Goal: Complete application form

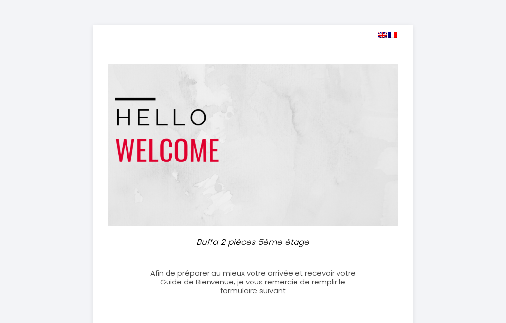
select select
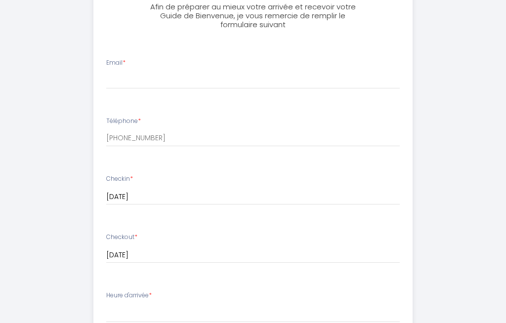
scroll to position [267, 0]
click at [161, 63] on div "Email *" at bounding box center [253, 73] width 307 height 31
click at [165, 65] on div "Email *" at bounding box center [253, 73] width 307 height 31
click at [162, 58] on div "Email *" at bounding box center [253, 73] width 307 height 31
click at [462, 171] on div "Buffa 2 pièces 5ème étage Afin de préparer au mieux votre arrivée et recevoir v…" at bounding box center [252, 199] width 479 height 933
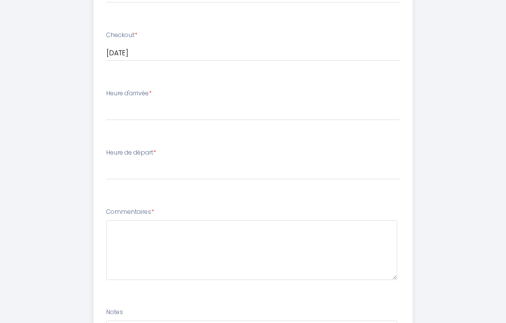
scroll to position [469, 0]
click at [193, 90] on div "Heure d'arrivée * 16:00 16:30 17:00 17:30 18:00 18:30 19:00 19:30 20:00 20:30 2…" at bounding box center [253, 104] width 294 height 32
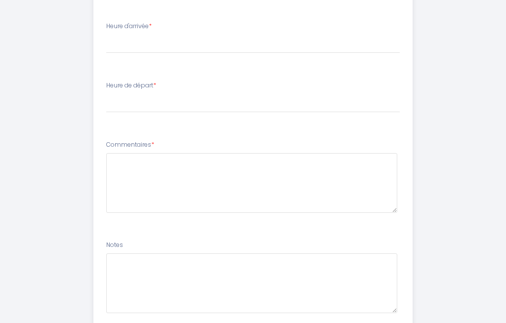
scroll to position [568, 0]
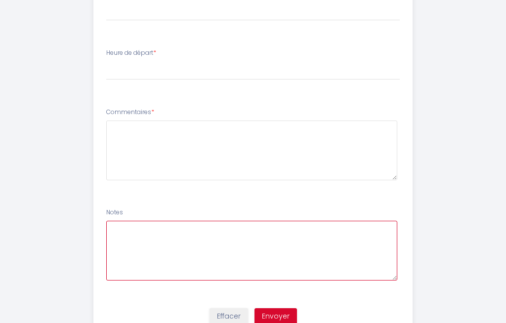
click at [142, 231] on textarea at bounding box center [252, 251] width 292 height 60
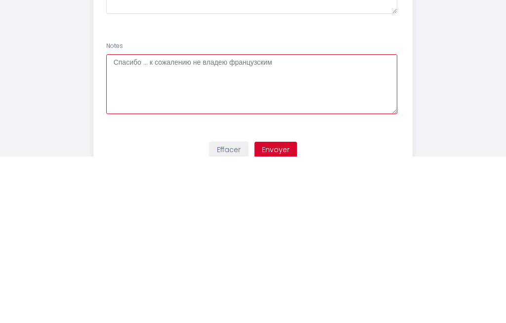
type textarea "Спасибо … к сожалению не владею французским"
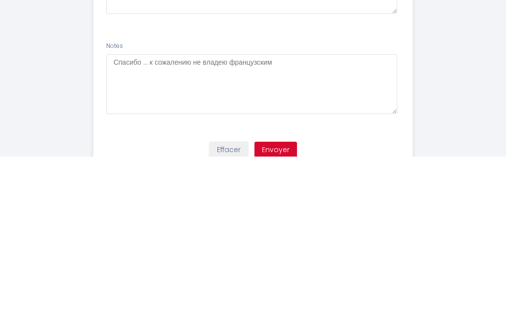
click at [280, 308] on button "Envoyer" at bounding box center [275, 316] width 42 height 17
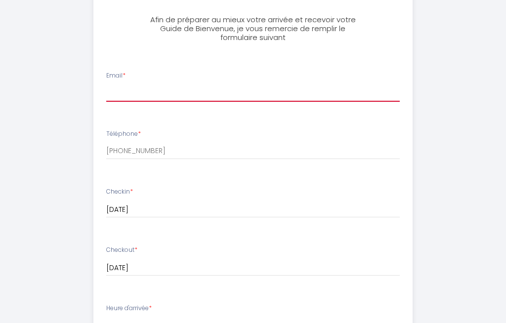
click at [143, 85] on input "Email *" at bounding box center [253, 93] width 294 height 18
click at [145, 88] on input "Email *" at bounding box center [253, 93] width 294 height 18
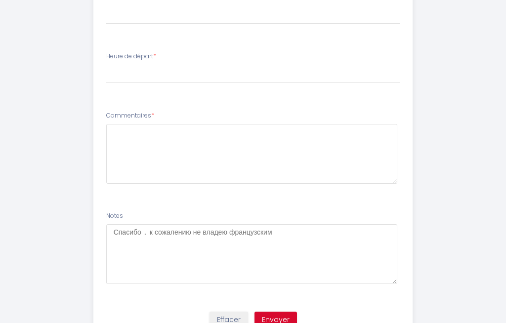
scroll to position [568, 0]
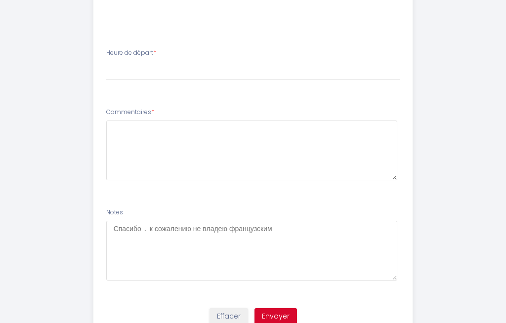
type input "[EMAIL_ADDRESS][DOMAIN_NAME]"
click at [281, 308] on button "Envoyer" at bounding box center [275, 316] width 42 height 17
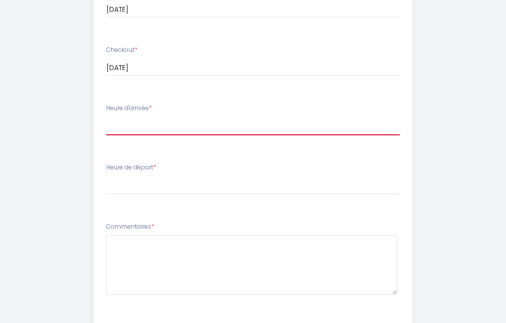
scroll to position [455, 0]
click at [183, 103] on div "Heure d'arrivée * 16:00 16:30 17:00 17:30 18:00 18:30 19:00 19:30 20:00 20:30 2…" at bounding box center [253, 118] width 294 height 32
click at [174, 102] on div "Heure d'arrivée * 16:00 16:30 17:00 17:30 18:00 18:30 19:00 19:30 20:00 20:30 2…" at bounding box center [253, 118] width 294 height 32
click at [172, 102] on div "Heure d'arrivée * 16:00 16:30 17:00 17:30 18:00 18:30 19:00 19:30 20:00 20:30 2…" at bounding box center [253, 118] width 294 height 32
click at [187, 164] on div "Heure de départ * 00:00 00:30 01:00 01:30 02:00 02:30 03:00 03:30 04:00 04:30 0…" at bounding box center [253, 178] width 294 height 32
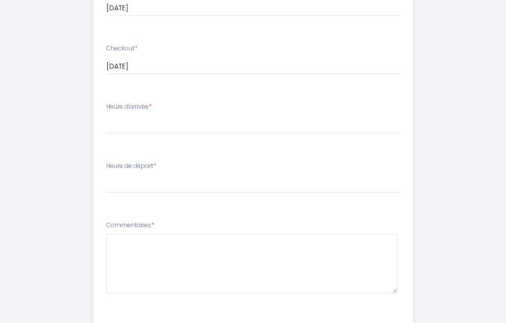
click at [192, 162] on div "Heure de départ * 00:00 00:30 01:00 01:30 02:00 02:30 03:00 03:30 04:00 04:30 0…" at bounding box center [253, 178] width 294 height 32
click at [181, 103] on div "Heure d'arrivée * 16:00 16:30 17:00 17:30 18:00 18:30 19:00 19:30 20:00 20:30 2…" at bounding box center [253, 118] width 294 height 32
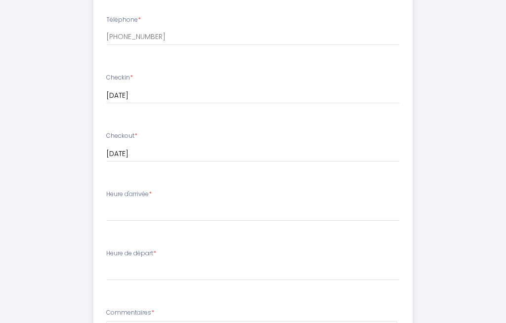
scroll to position [379, 0]
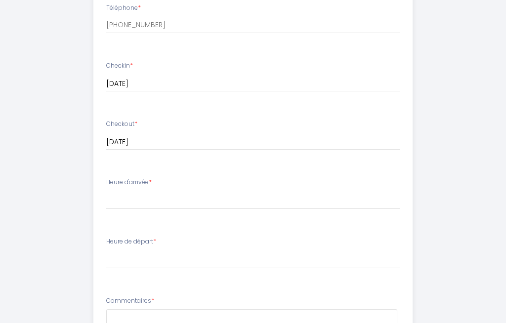
click at [141, 181] on label "Heure d'arrivée *" at bounding box center [128, 182] width 45 height 9
click at [159, 178] on div "Heure d'arrivée * 16:00 16:30 17:00 17:30 18:00 18:30 19:00 19:30 20:00 20:30 2…" at bounding box center [253, 194] width 294 height 32
click at [155, 239] on label "Heure de départ *" at bounding box center [131, 241] width 50 height 9
click at [149, 238] on label "Heure de départ *" at bounding box center [131, 241] width 50 height 9
click at [136, 299] on label "Commentaires *" at bounding box center [130, 300] width 48 height 9
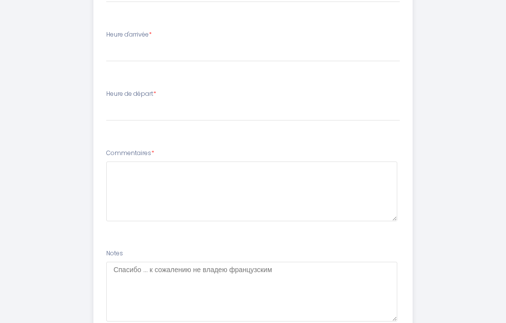
scroll to position [568, 0]
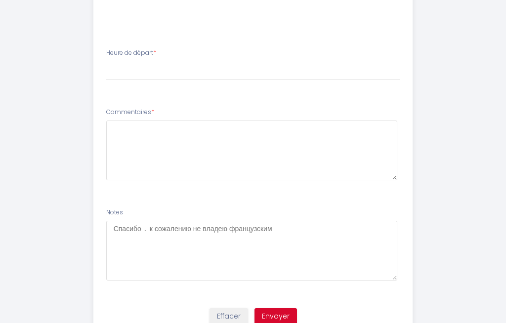
click at [276, 309] on button "Envoyer" at bounding box center [275, 316] width 42 height 17
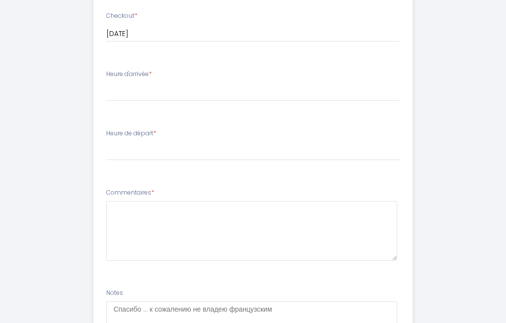
click at [272, 74] on div "Heure d'arrivée * 16:00 16:30 17:00 17:30 18:00 18:30 19:00 19:30 20:00 20:30 2…" at bounding box center [253, 86] width 294 height 32
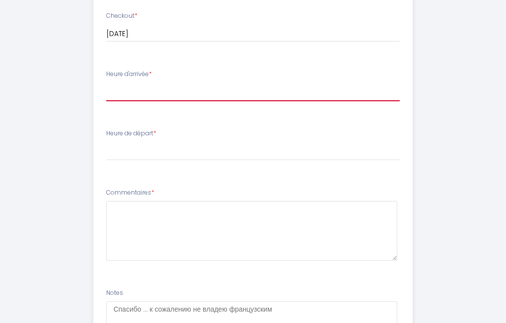
click at [264, 83] on select "16:00 16:30 17:00 17:30 18:00 18:30 19:00 19:30 20:00 20:30 21:00" at bounding box center [253, 92] width 294 height 19
click at [194, 83] on select "16:00 16:30 17:00 17:30 18:00 18:30 19:00 19:30 20:00 20:30 21:00" at bounding box center [253, 92] width 294 height 19
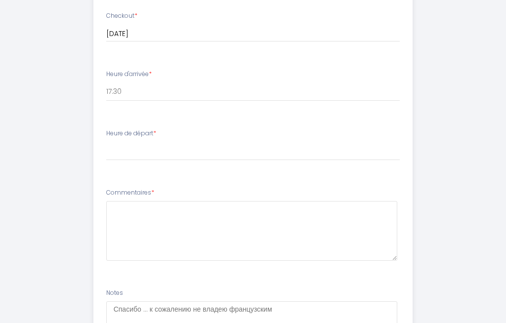
click at [166, 76] on div "Heure d'arrivée * 16:00 16:30 17:00 17:30 18:00 18:30 19:00 19:30 20:00 20:30 2…" at bounding box center [253, 86] width 294 height 32
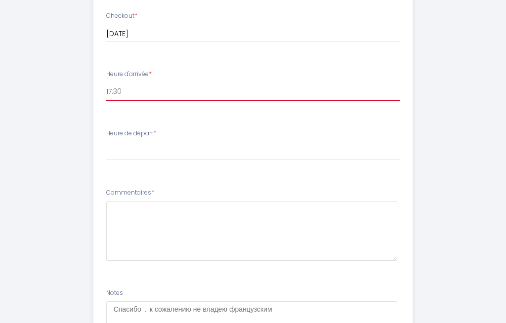
click at [163, 83] on select "16:00 16:30 17:00 17:30 18:00 18:30 19:00 19:30 20:00 20:30 21:00" at bounding box center [253, 92] width 294 height 19
click at [153, 83] on select "16:00 16:30 17:00 17:30 18:00 18:30 19:00 19:30 20:00 20:30 21:00" at bounding box center [253, 92] width 294 height 19
select select "16:00"
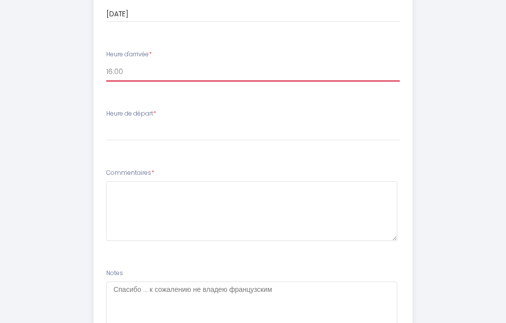
scroll to position [568, 0]
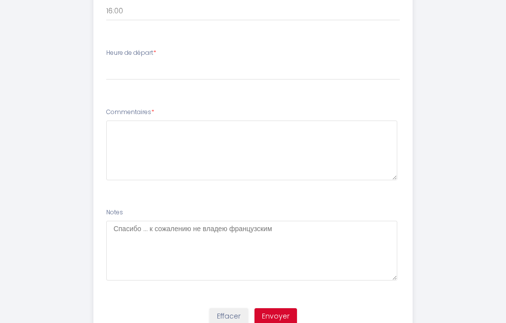
click at [280, 308] on button "Envoyer" at bounding box center [275, 316] width 42 height 17
click at [156, 51] on span "*" at bounding box center [154, 52] width 3 height 8
click at [193, 49] on div "Heure de départ * 00:00 00:30 01:00 01:30 02:00 02:30 03:00 03:30 04:00 04:30 0…" at bounding box center [253, 64] width 294 height 32
click at [149, 50] on label "Heure de départ *" at bounding box center [131, 52] width 50 height 9
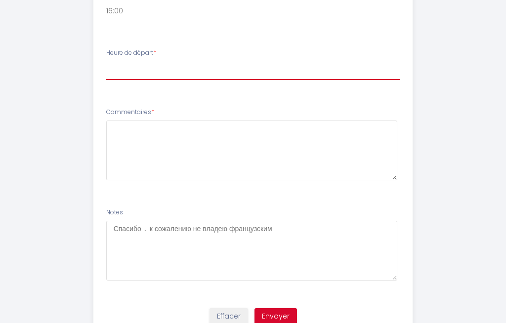
click at [122, 61] on select "00:00 00:30 01:00 01:30 02:00 02:30 03:00 03:30 04:00 04:30 05:00 05:30 06:00 0…" at bounding box center [253, 70] width 294 height 19
select select "10:00"
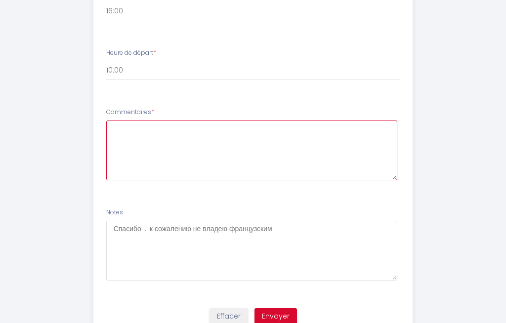
click at [137, 130] on textarea at bounding box center [252, 151] width 292 height 60
type textarea "Время заезда желательно примерно в 13.00"
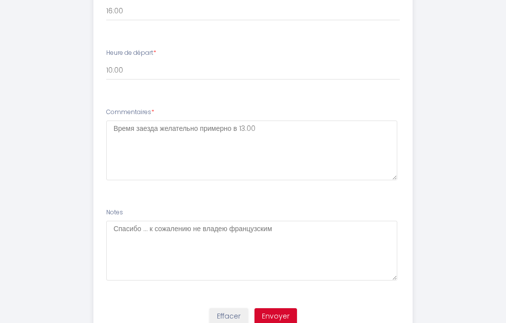
click at [279, 308] on button "Envoyer" at bounding box center [275, 316] width 42 height 17
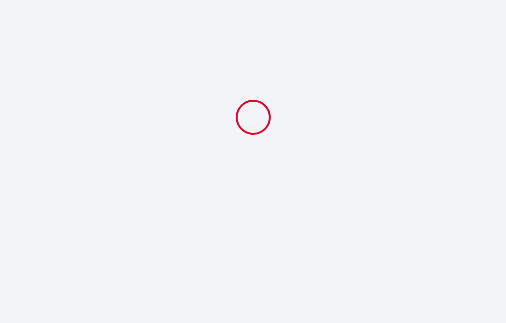
select select "10:00"
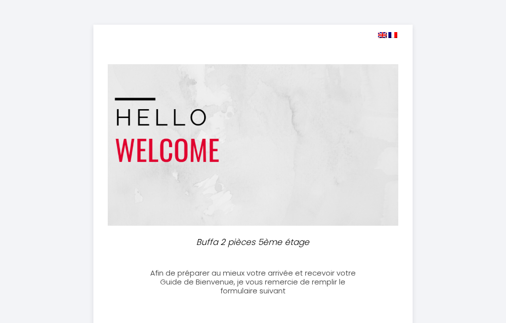
scroll to position [35, 0]
